Goal: Navigation & Orientation: Find specific page/section

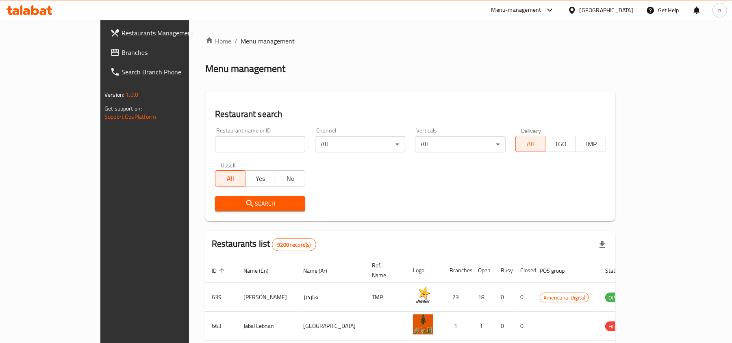
click at [579, 6] on div at bounding box center [574, 10] width 12 height 9
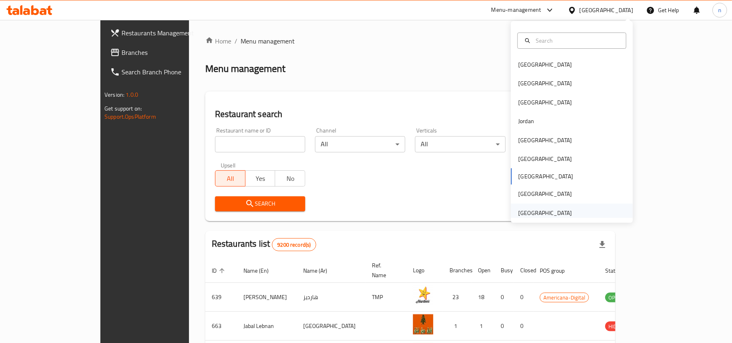
click at [536, 215] on div "[GEOGRAPHIC_DATA]" at bounding box center [545, 212] width 54 height 9
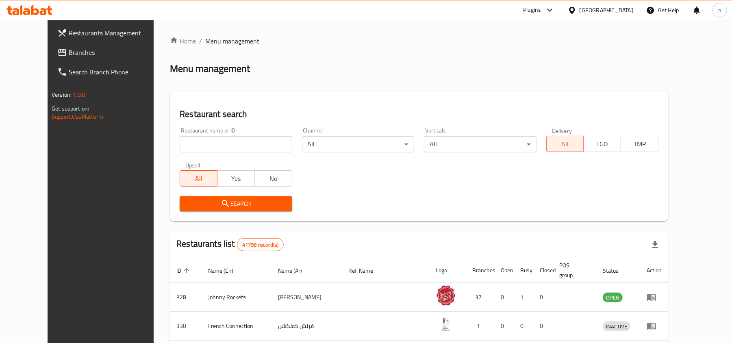
click at [553, 7] on icon at bounding box center [550, 10] width 10 height 10
click at [501, 52] on div "Global Quality Control Center" at bounding box center [476, 54] width 71 height 9
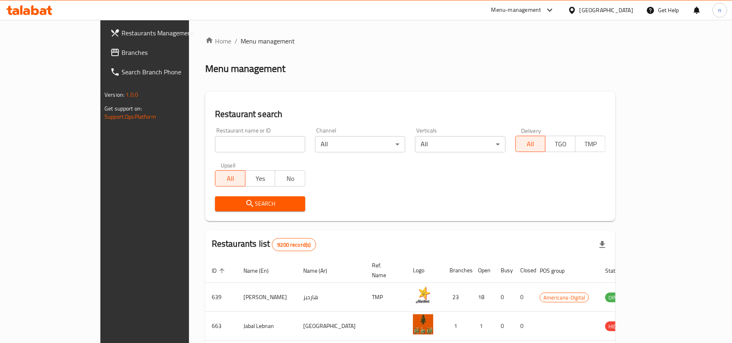
click at [576, 10] on icon at bounding box center [572, 10] width 9 height 9
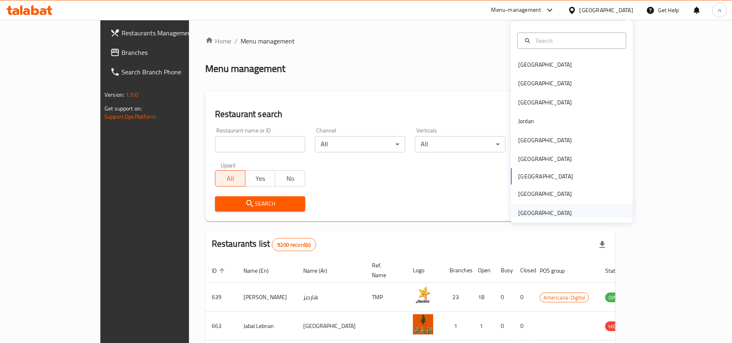
click at [537, 208] on div "[GEOGRAPHIC_DATA]" at bounding box center [545, 212] width 54 height 9
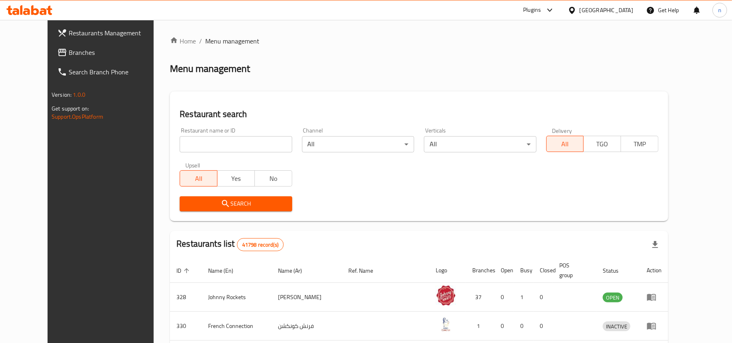
click at [58, 55] on icon at bounding box center [62, 52] width 8 height 7
